Goal: Task Accomplishment & Management: Complete application form

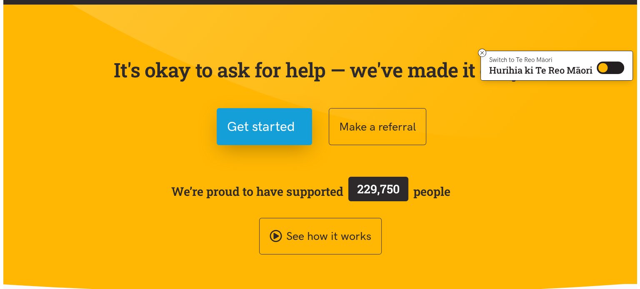
scroll to position [28, 0]
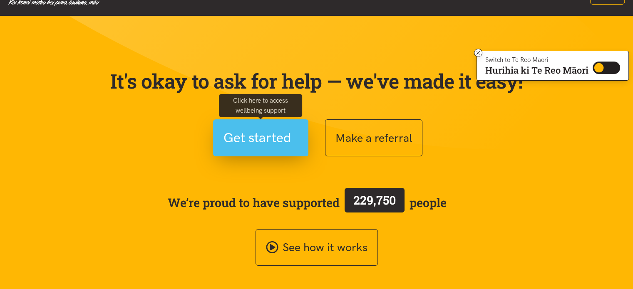
click at [275, 142] on span "Get started" at bounding box center [258, 137] width 68 height 21
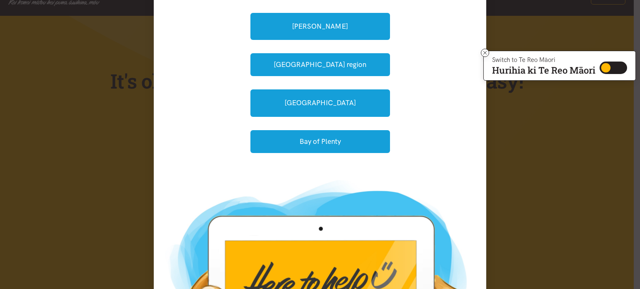
scroll to position [100, 0]
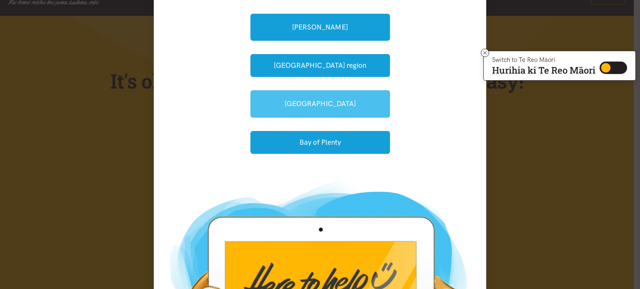
click at [359, 103] on link "[GEOGRAPHIC_DATA]" at bounding box center [319, 103] width 139 height 27
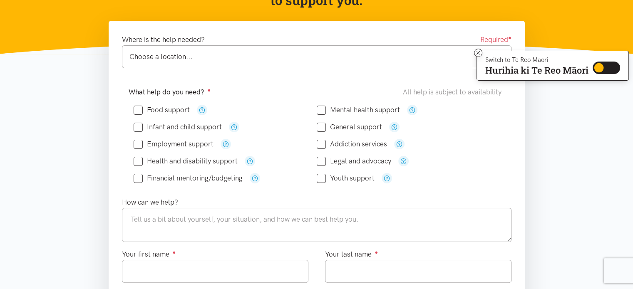
scroll to position [125, 0]
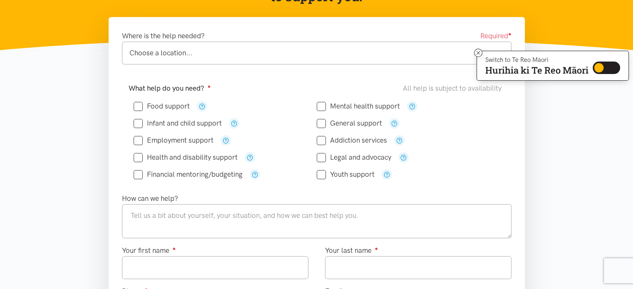
click at [143, 140] on input "Employment support" at bounding box center [174, 140] width 80 height 7
checkbox input "true"
click at [137, 108] on input "Food support" at bounding box center [162, 106] width 56 height 7
checkbox input "true"
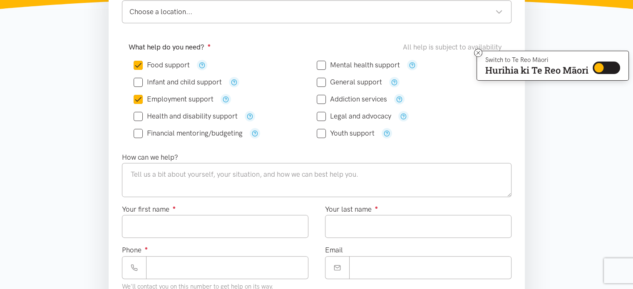
scroll to position [167, 0]
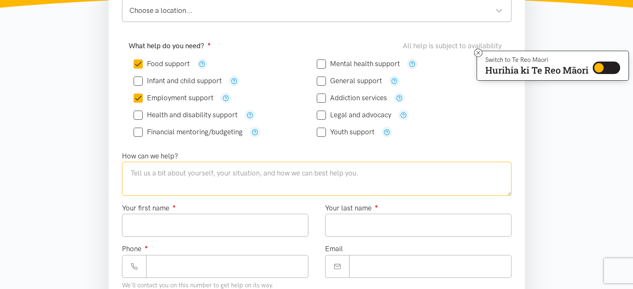
click at [269, 180] on textarea at bounding box center [317, 179] width 390 height 34
click at [191, 174] on textarea at bounding box center [317, 179] width 390 height 34
paste textarea "I'm Surandini Siriwardhana who is a mother of two sons. They are in schooling a…"
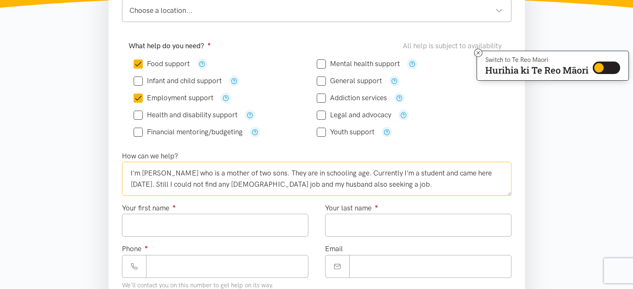
scroll to position [27, 0]
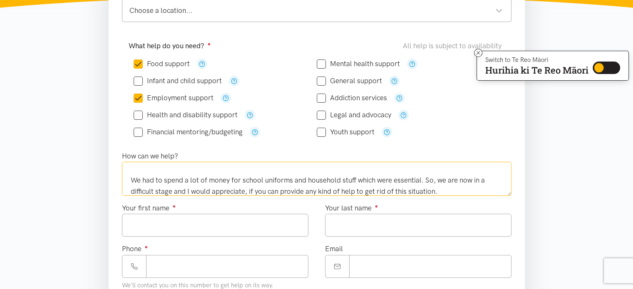
click at [192, 172] on textarea "I'm Surandini Siriwardhana who is a mother of two sons. They are in schooling a…" at bounding box center [317, 179] width 390 height 34
type textarea "I'm Surandini Siriwardhana who is a mother of two sons. They are in schooling a…"
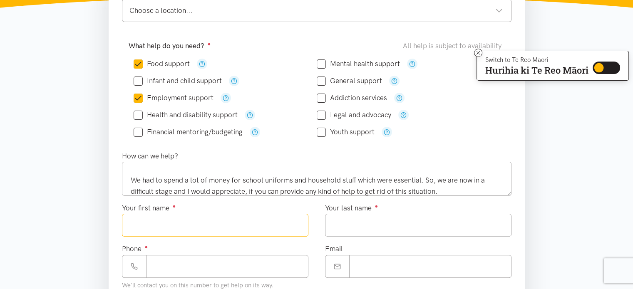
click at [211, 220] on input "Your first name ●" at bounding box center [215, 225] width 187 height 23
type input "*********"
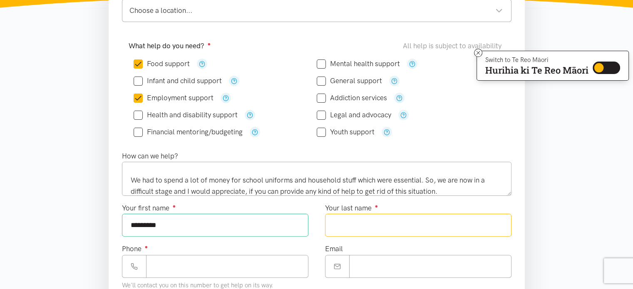
click at [356, 224] on input "Your last name ●" at bounding box center [418, 225] width 187 height 23
type input "**********"
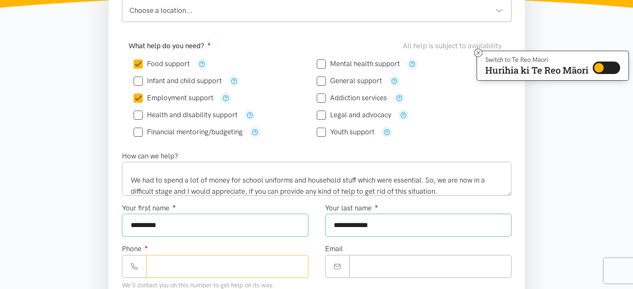
click at [283, 261] on input "Phone ●" at bounding box center [227, 266] width 162 height 23
type input "**********"
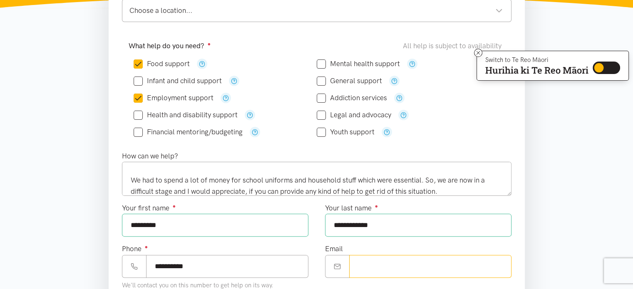
type input "**********"
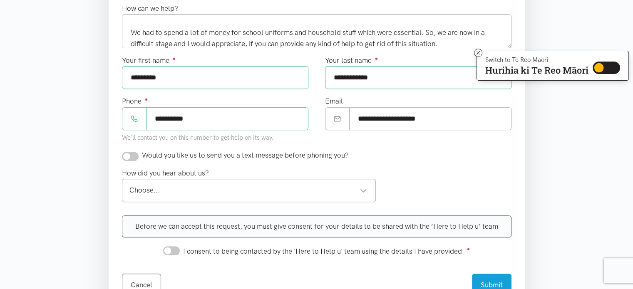
scroll to position [316, 0]
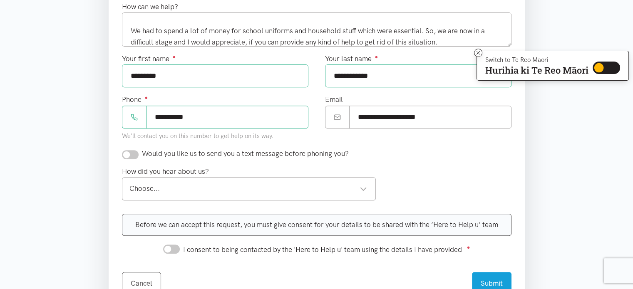
click at [135, 153] on input "checkbox" at bounding box center [130, 154] width 17 height 9
checkbox input "true"
click at [176, 189] on div "Choose..." at bounding box center [248, 188] width 238 height 11
click at [286, 229] on div "Before we can accept this request, you must give consent for your details to be…" at bounding box center [317, 225] width 390 height 22
click at [173, 245] on input "I consent to being contacted by the 'Here to Help u' team using the details I h…" at bounding box center [171, 249] width 17 height 9
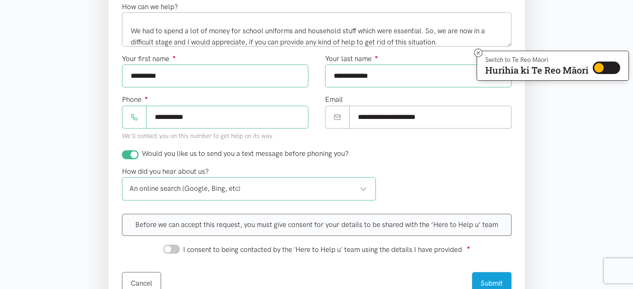
checkbox input "true"
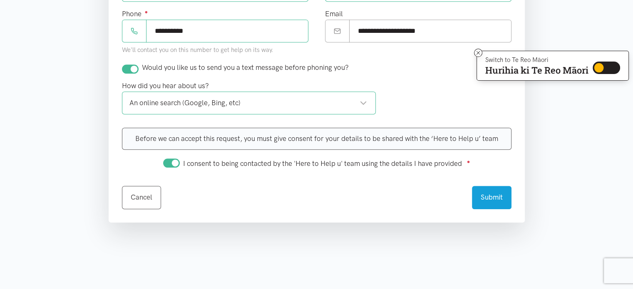
scroll to position [422, 0]
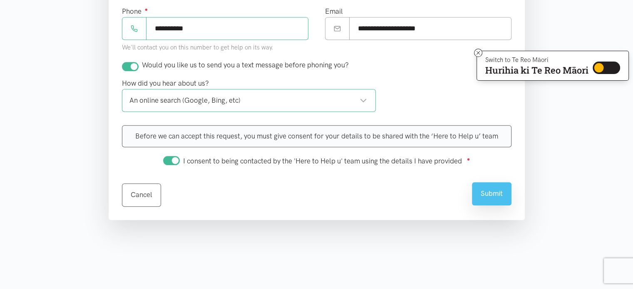
click at [499, 197] on button "Submit" at bounding box center [492, 193] width 40 height 23
click at [495, 191] on button "Submit" at bounding box center [492, 193] width 40 height 23
click at [490, 189] on button "Submit" at bounding box center [492, 193] width 40 height 23
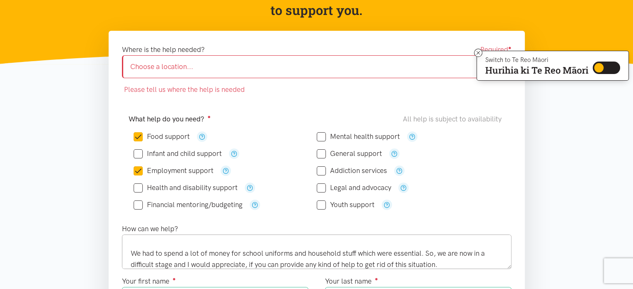
scroll to position [108, 0]
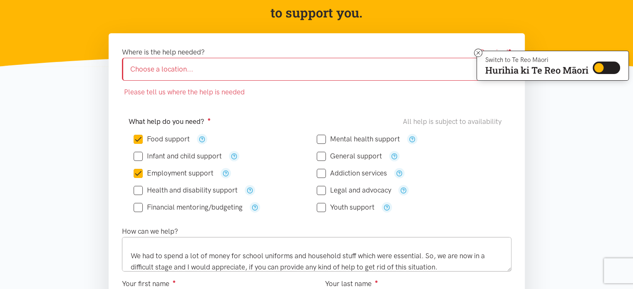
click at [247, 67] on div "Choose a location..." at bounding box center [316, 69] width 373 height 11
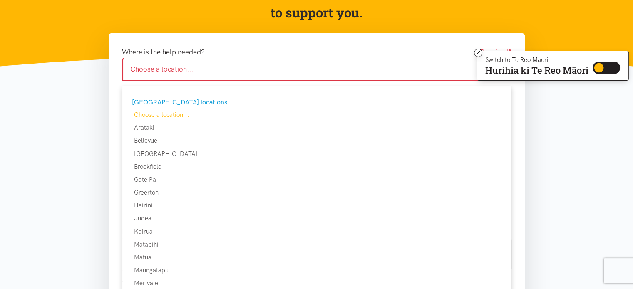
click at [172, 67] on div "Choose a location..." at bounding box center [316, 69] width 373 height 11
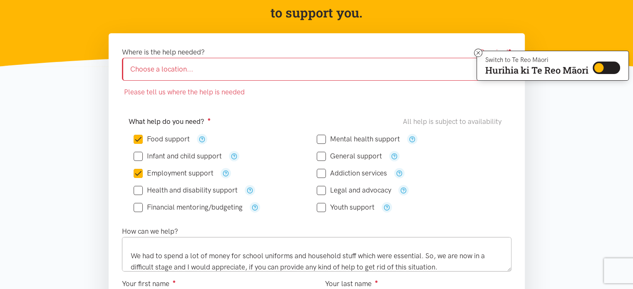
click at [172, 67] on div "Choose a location..." at bounding box center [316, 69] width 373 height 11
click at [476, 55] on icon at bounding box center [479, 53] width 6 height 6
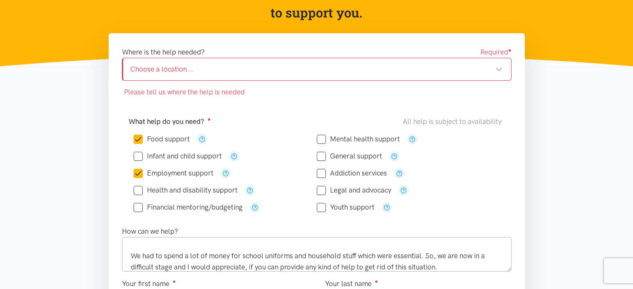
click at [498, 70] on div "Choose a location..." at bounding box center [316, 69] width 373 height 11
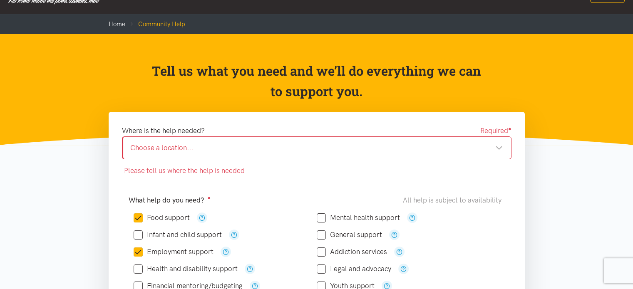
scroll to position [22, 0]
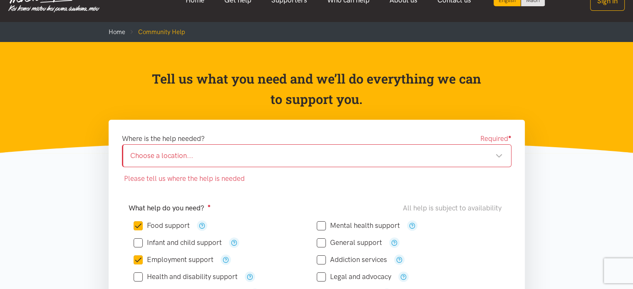
click at [500, 158] on div "Choose a location..." at bounding box center [316, 155] width 373 height 11
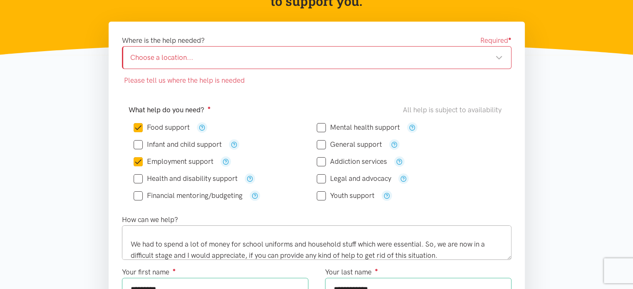
scroll to position [98, 0]
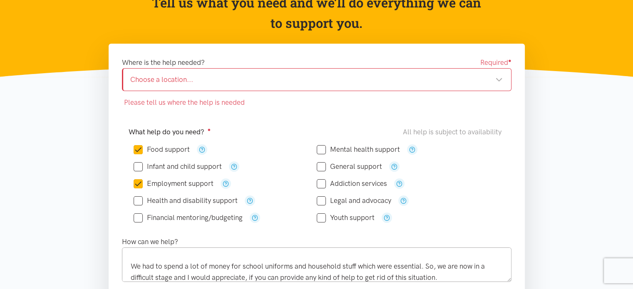
click at [498, 83] on div "Choose a location..." at bounding box center [316, 79] width 373 height 11
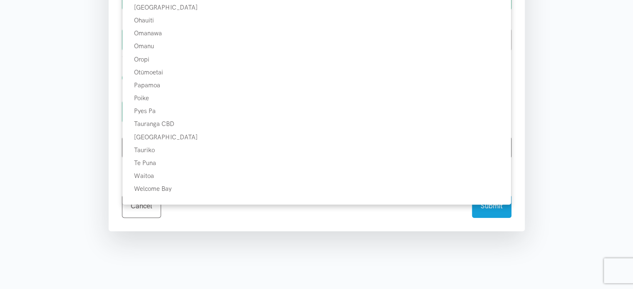
scroll to position [412, 0]
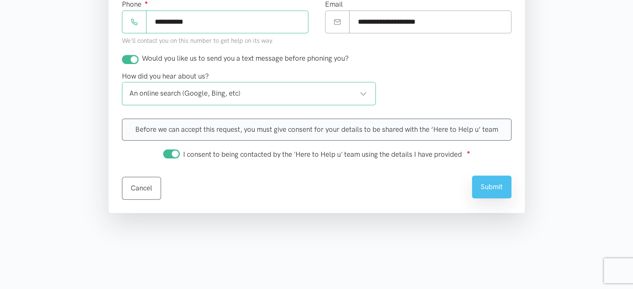
click at [481, 187] on button "Submit" at bounding box center [492, 187] width 40 height 23
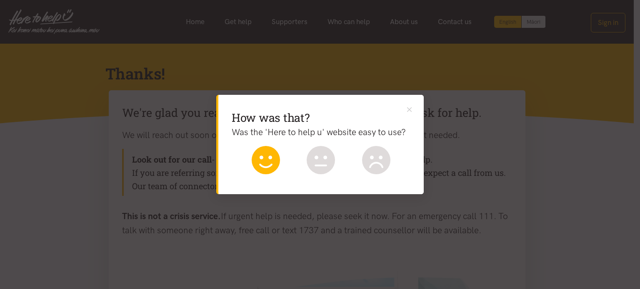
click at [263, 165] on icon at bounding box center [266, 160] width 28 height 28
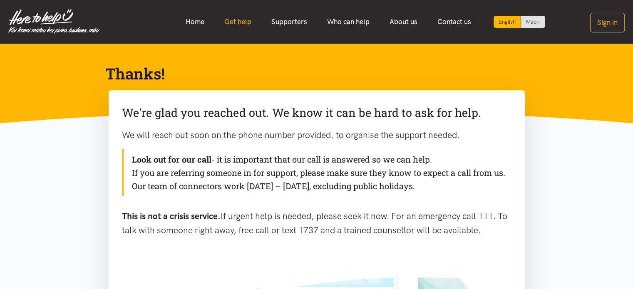
click at [242, 25] on link "Get help" at bounding box center [237, 22] width 47 height 18
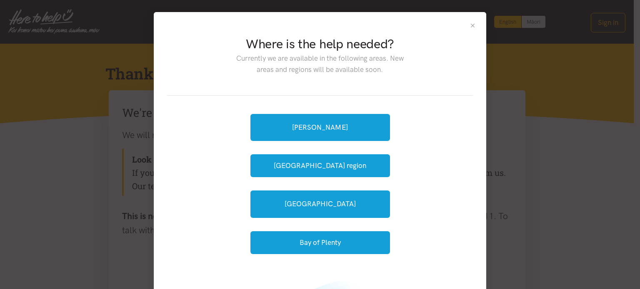
click at [471, 27] on button "Close" at bounding box center [472, 25] width 7 height 7
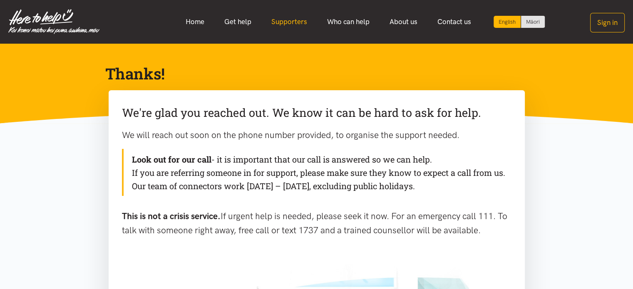
click at [295, 26] on link "Supporters" at bounding box center [289, 22] width 56 height 18
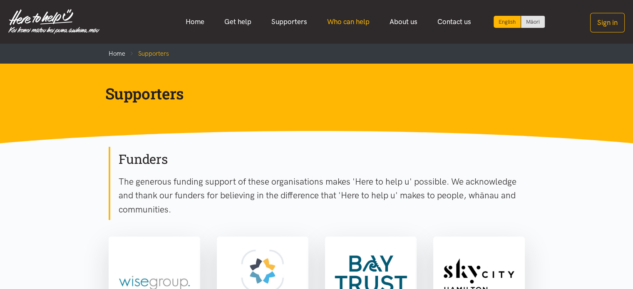
click at [344, 23] on link "Who can help" at bounding box center [348, 22] width 62 height 18
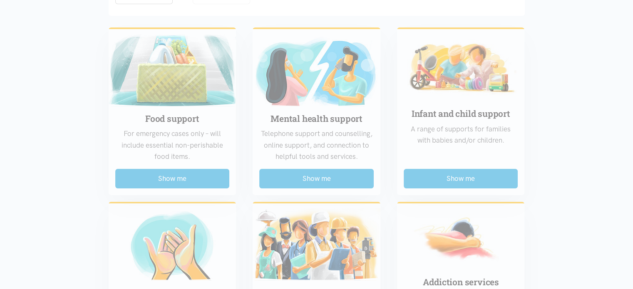
scroll to position [200, 0]
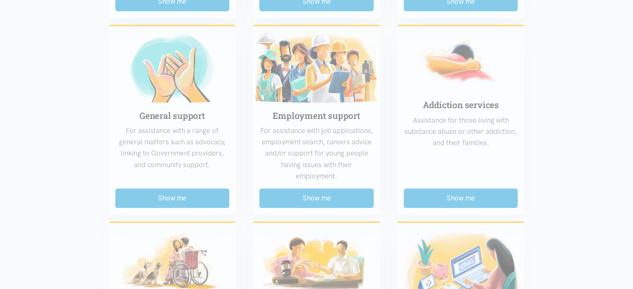
scroll to position [366, 0]
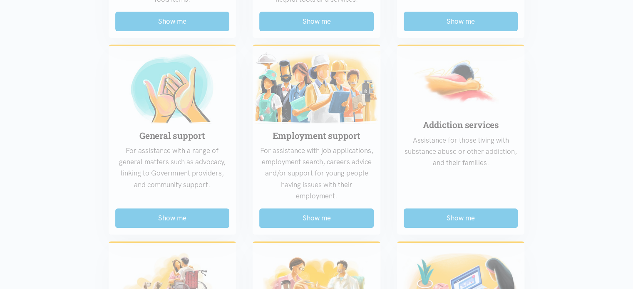
click at [316, 98] on div "Food support For emergency cases only – will include essential non-perishable f…" at bounding box center [316, 223] width 433 height 721
click at [309, 218] on div "Food support For emergency cases only – will include essential non-perishable f…" at bounding box center [316, 223] width 433 height 721
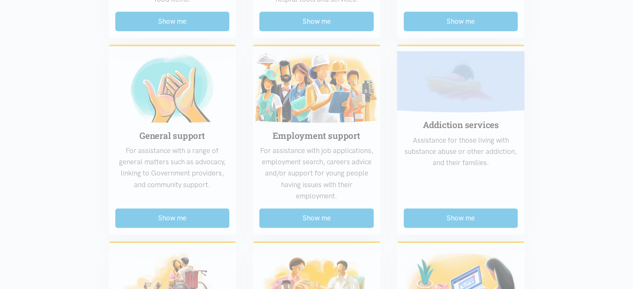
click at [309, 218] on div "Food support For emergency cases only – will include essential non-perishable f…" at bounding box center [316, 223] width 433 height 721
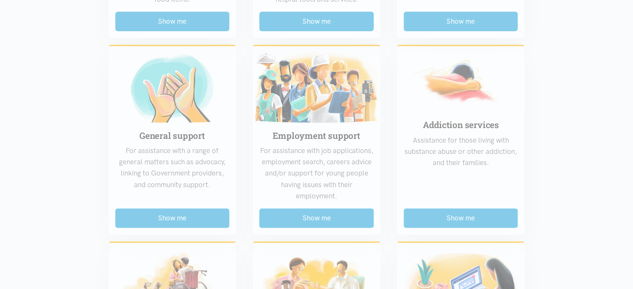
click at [58, 111] on section "Region Choose... Bay of Plenty Waikato District Choose..." at bounding box center [316, 200] width 633 height 818
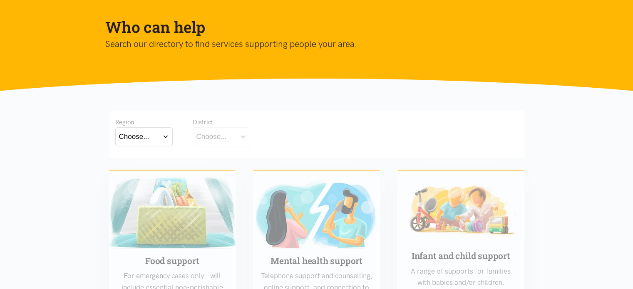
scroll to position [50, 0]
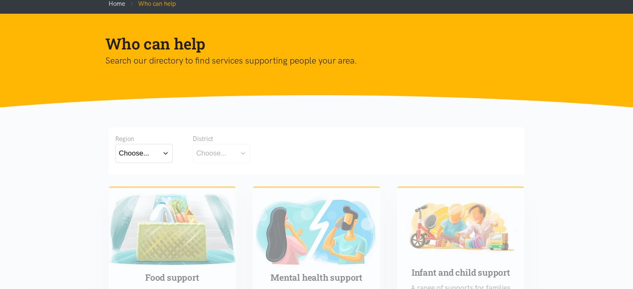
click at [165, 156] on button "Choose..." at bounding box center [143, 153] width 57 height 19
click at [163, 177] on label "Bay of Plenty" at bounding box center [142, 177] width 46 height 10
click at [0, 0] on input "Bay of Plenty" at bounding box center [0, 0] width 0 height 0
click at [230, 154] on button "Choose..." at bounding box center [234, 153] width 83 height 19
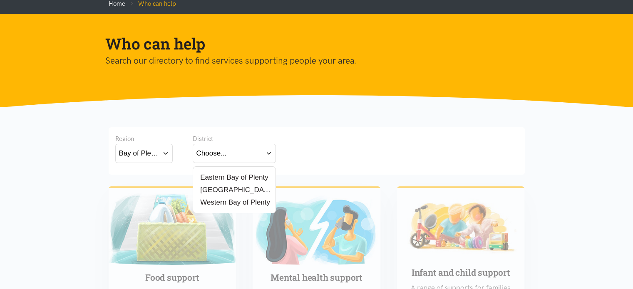
click at [222, 189] on label "[GEOGRAPHIC_DATA]" at bounding box center [235, 190] width 76 height 10
click at [0, 0] on input "[GEOGRAPHIC_DATA]" at bounding box center [0, 0] width 0 height 0
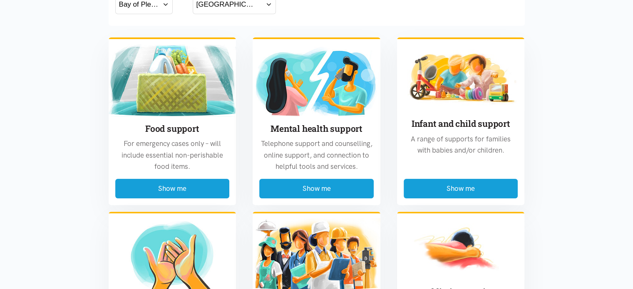
scroll to position [200, 0]
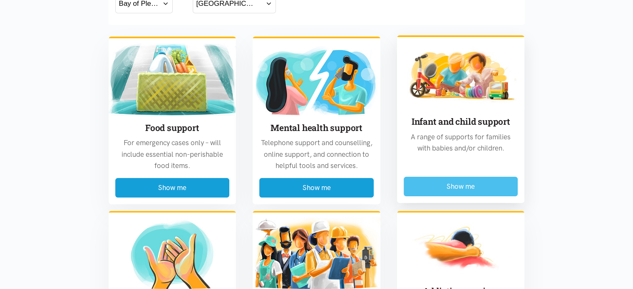
click at [428, 191] on button "Show me" at bounding box center [461, 187] width 115 height 20
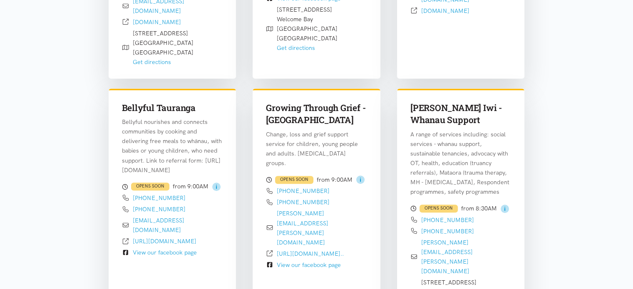
scroll to position [478, 0]
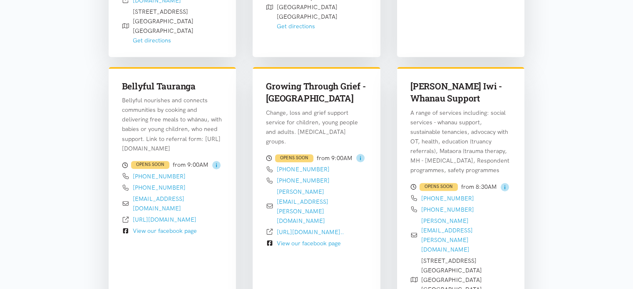
drag, startPoint x: 182, startPoint y: 157, endPoint x: 120, endPoint y: 144, distance: 63.5
click at [120, 144] on div "Bellyful Tauranga Bellyful nourishes and connects communities by cooking and de…" at bounding box center [173, 152] width 128 height 171
copy p "https://bellyful.org.nz/bellyful-branches/tauranga/"
